Goal: Find specific page/section: Find specific page/section

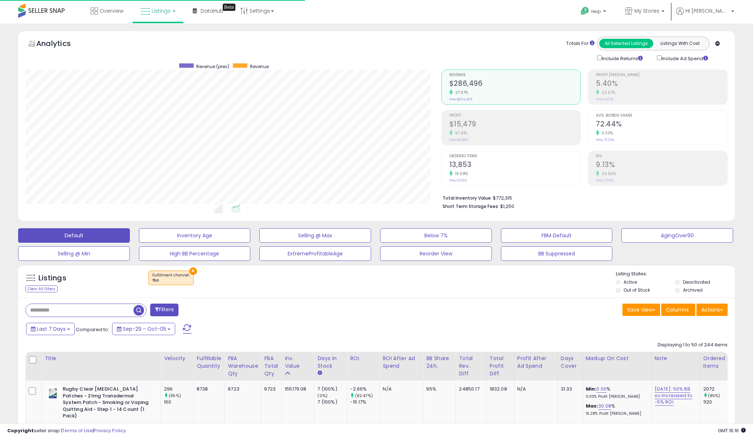
select select "**"
click at [659, 13] on span "My Stores" at bounding box center [646, 10] width 25 height 7
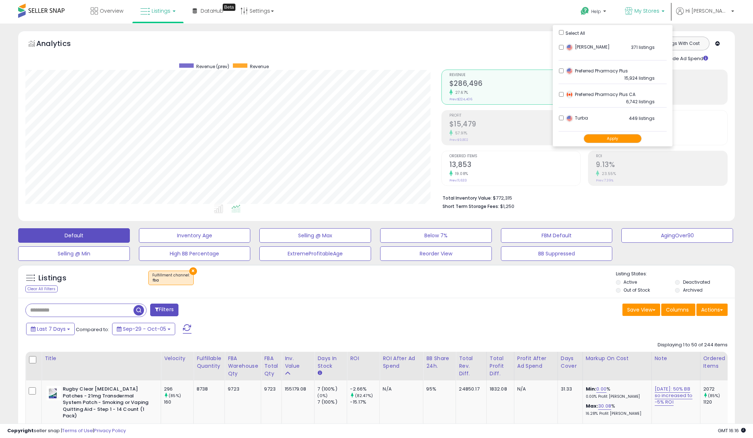
click at [635, 136] on button "Apply" at bounding box center [612, 138] width 58 height 9
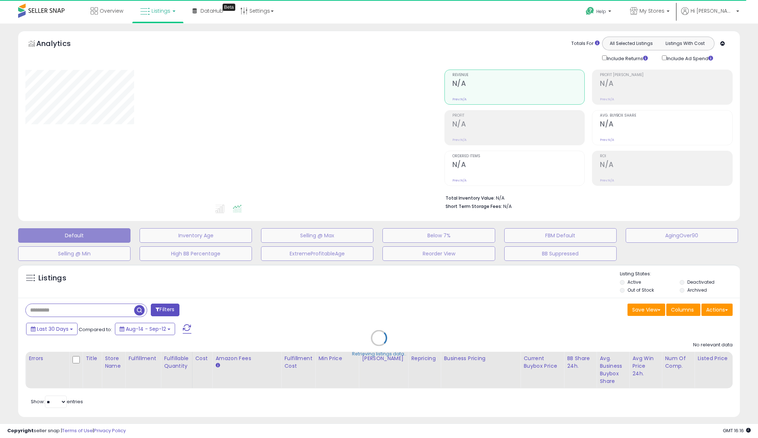
click at [100, 303] on div "Retrieving listings data.." at bounding box center [379, 343] width 733 height 165
click at [90, 313] on div "Retrieving listings data.." at bounding box center [379, 343] width 733 height 165
click at [61, 312] on div "Retrieving listings data.." at bounding box center [379, 343] width 733 height 165
click at [279, 330] on div "Retrieving listings data.." at bounding box center [379, 343] width 733 height 165
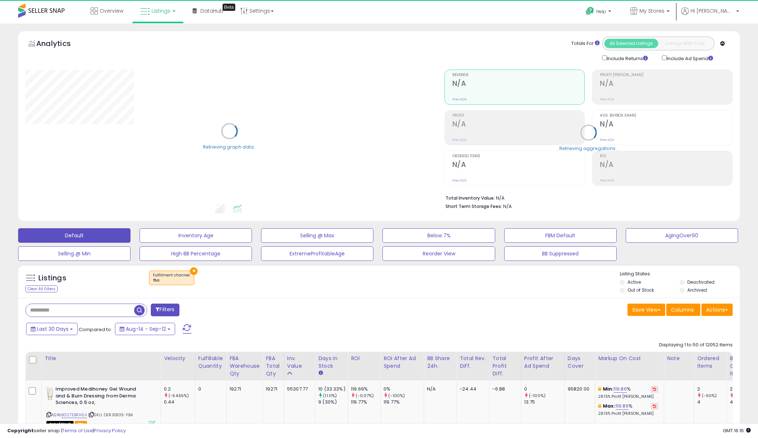
select select "**"
click at [71, 305] on input "text" at bounding box center [114, 310] width 177 height 13
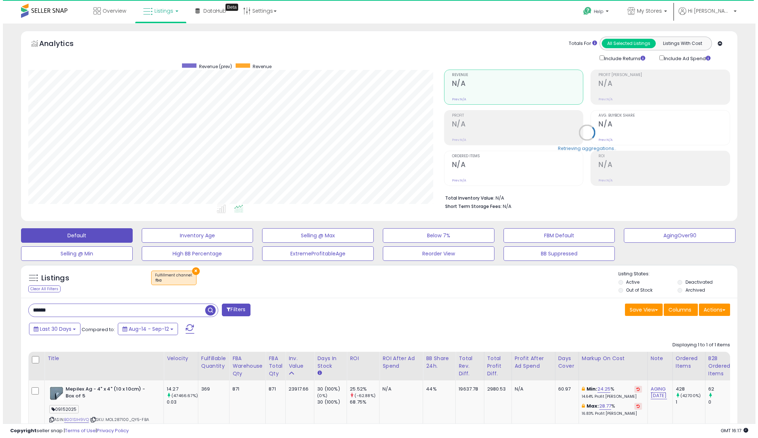
scroll to position [149, 416]
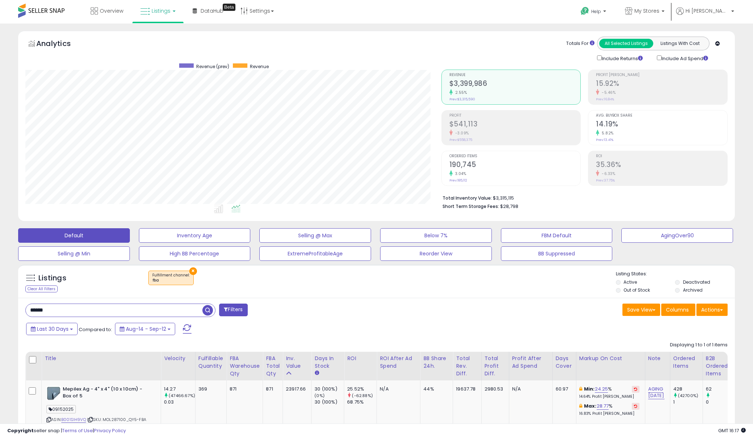
click at [486, 171] on div "3.04%" at bounding box center [514, 173] width 131 height 7
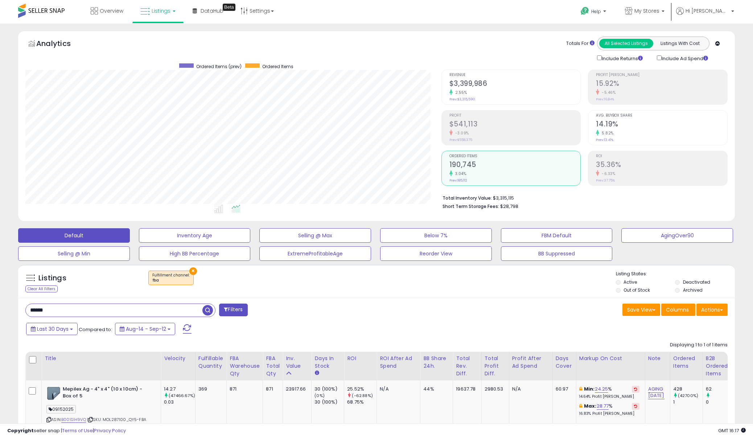
click at [208, 307] on span "button" at bounding box center [207, 310] width 11 height 11
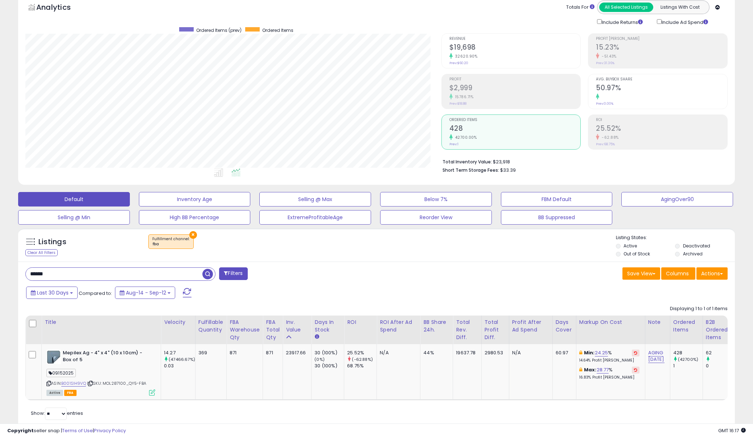
click at [391, 268] on div "Save View Save As New View Update Current View Columns Actions Import Import Wa…" at bounding box center [554, 275] width 356 height 14
click at [610, 144] on small "Prev: 68.75%" at bounding box center [605, 144] width 19 height 4
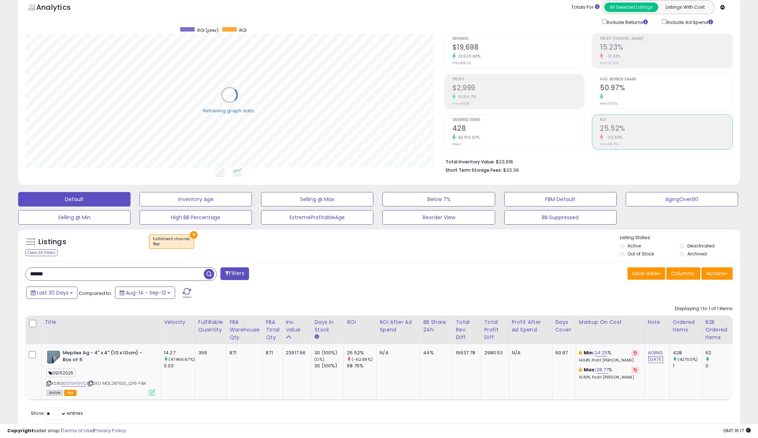
scroll to position [362342, 362075]
click at [532, 145] on div "Ordered Items 428 42700.00% Prev: 1" at bounding box center [514, 131] width 131 height 33
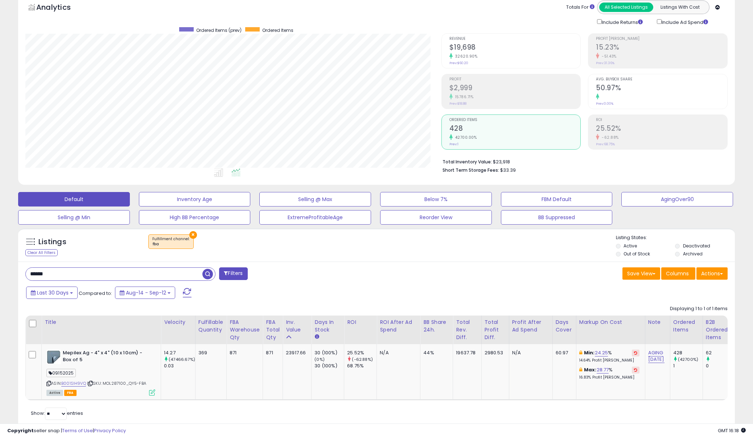
click at [382, 294] on div "Last 30 Days Compared to: Aug-14 - Sep-12" at bounding box center [287, 294] width 526 height 16
drag, startPoint x: 67, startPoint y: 276, endPoint x: -26, endPoint y: 275, distance: 93.5
click at [0, 275] on html "Unable to login Retrieving listings data.. has not yet accepted the Terms of Us…" at bounding box center [376, 183] width 753 height 438
type input "****"
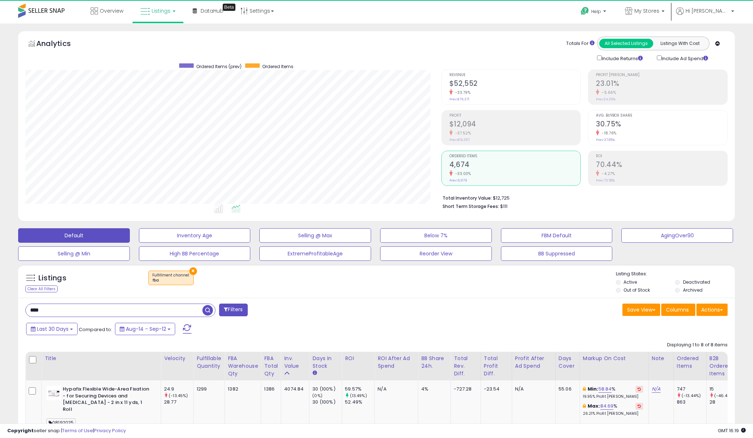
scroll to position [149, 416]
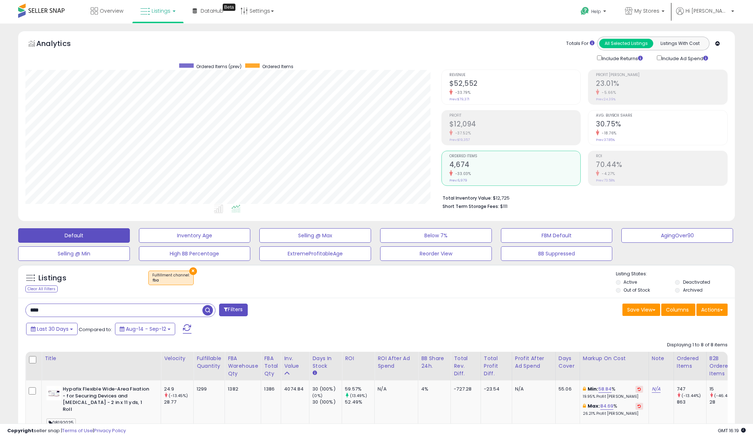
click at [0, 265] on html "Unable to login Retrieving listings data.. has not yet accepted the Terms of Us…" at bounding box center [376, 219] width 753 height 438
click at [267, 329] on div "Last 30 Days Compared to: Aug-14 - Sep-12" at bounding box center [287, 330] width 526 height 16
